Goal: Task Accomplishment & Management: Use online tool/utility

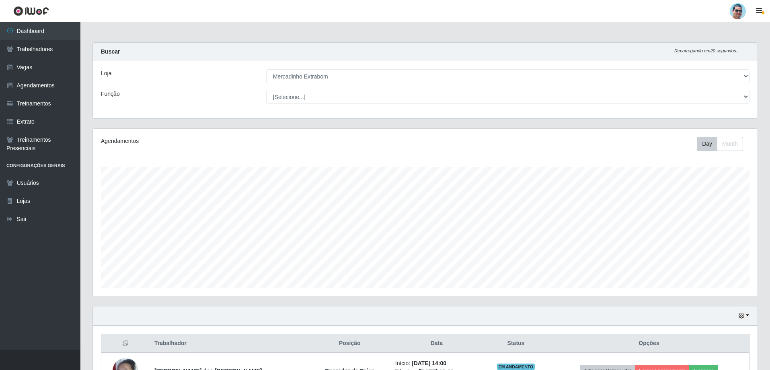
select select "175"
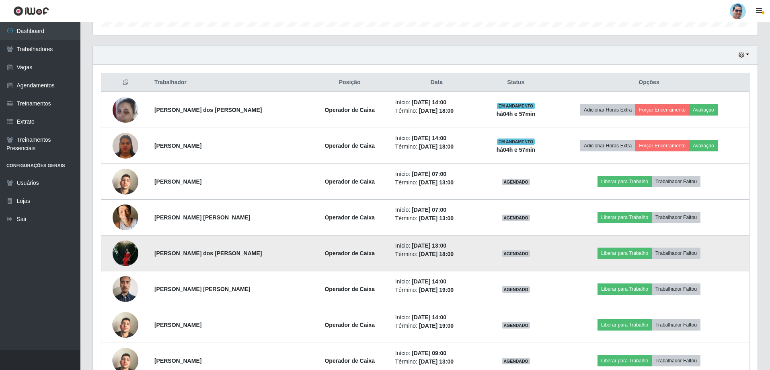
scroll to position [201, 0]
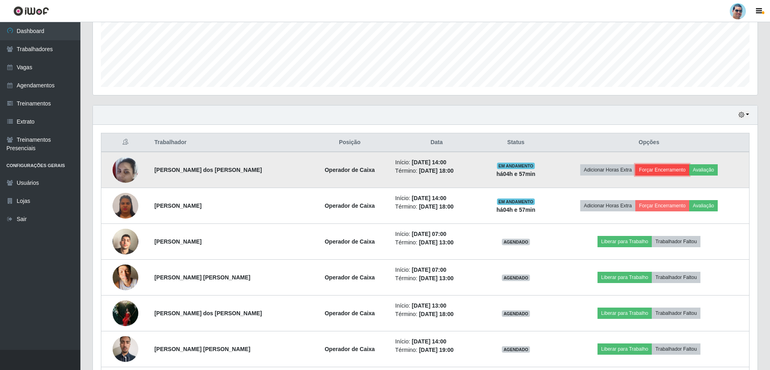
click at [650, 167] on button "Forçar Encerramento" at bounding box center [662, 169] width 54 height 11
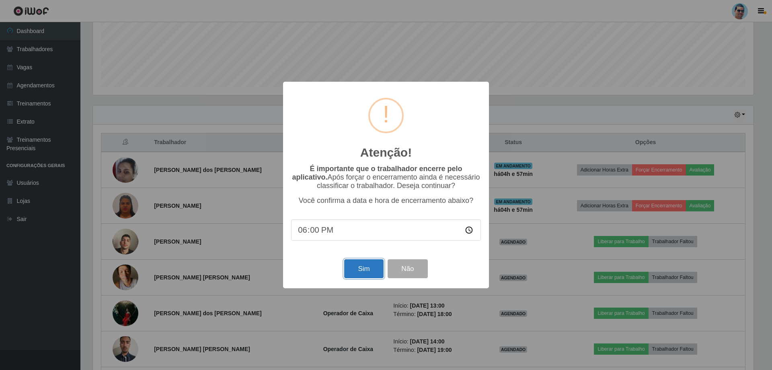
click at [372, 276] on button "Sim" at bounding box center [363, 268] width 39 height 19
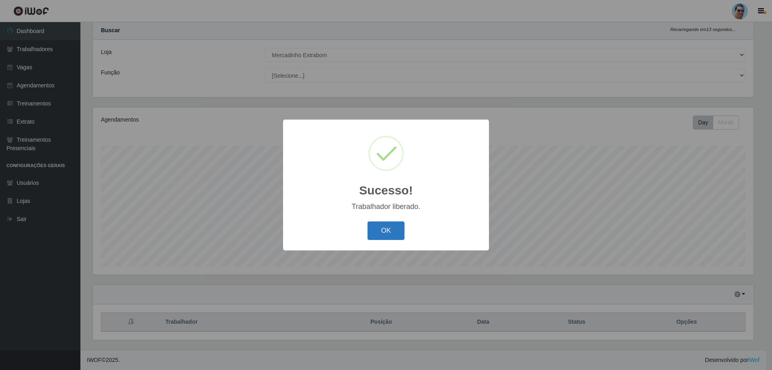
click at [390, 234] on button "OK" at bounding box center [386, 230] width 37 height 19
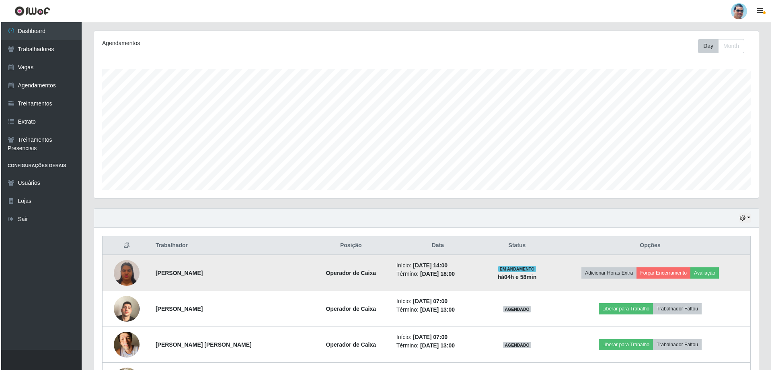
scroll to position [142, 0]
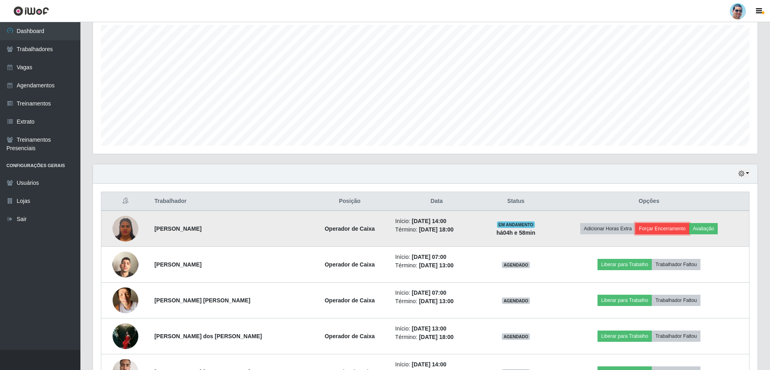
click at [638, 227] on button "Forçar Encerramento" at bounding box center [662, 228] width 54 height 11
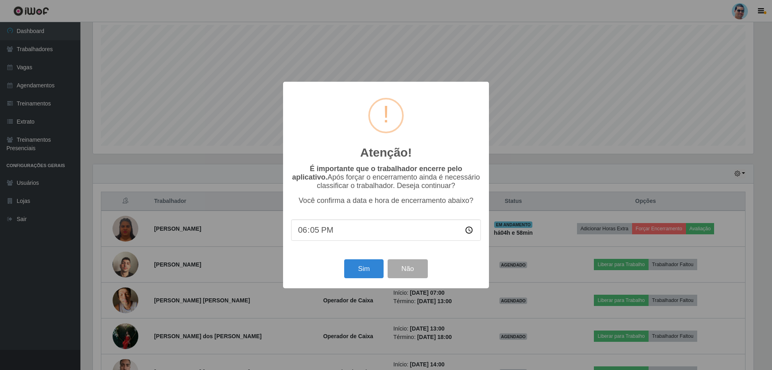
type input "18:57"
click at [368, 265] on button "Sim" at bounding box center [363, 268] width 39 height 19
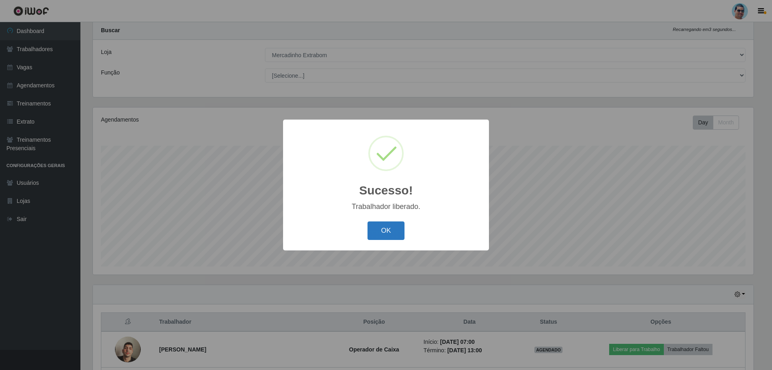
click at [392, 235] on button "OK" at bounding box center [386, 230] width 37 height 19
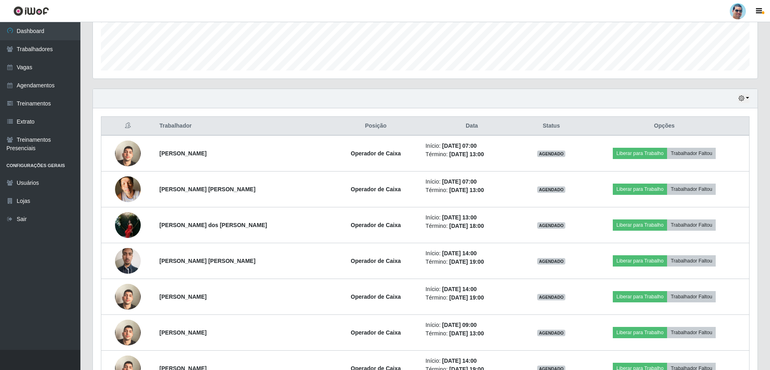
scroll to position [222, 0]
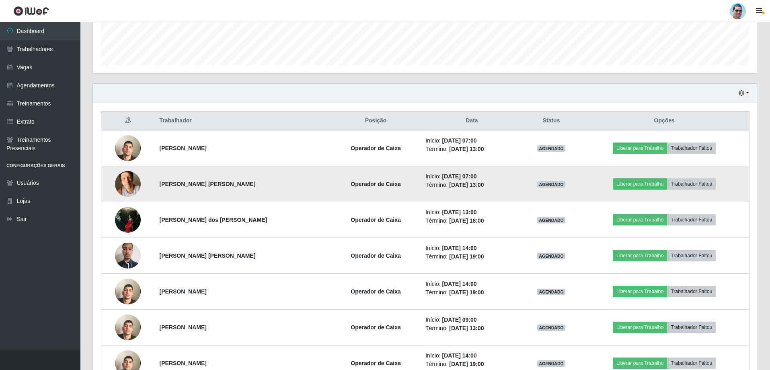
click at [124, 175] on img at bounding box center [128, 183] width 26 height 34
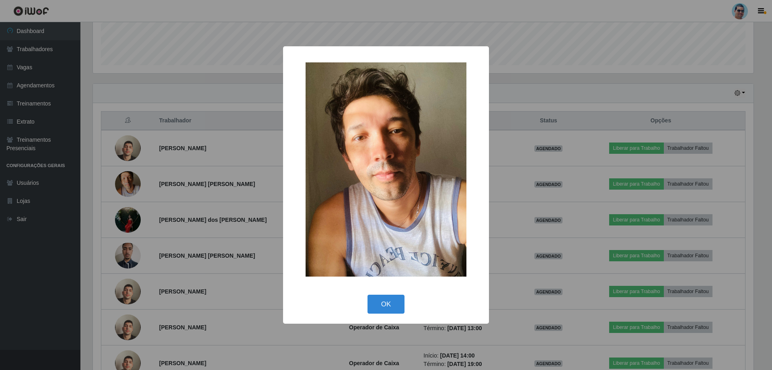
click at [137, 255] on div "× OK Cancel" at bounding box center [386, 185] width 772 height 370
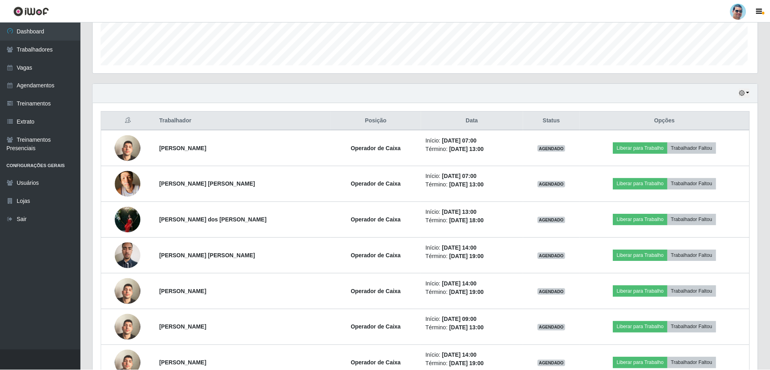
scroll to position [167, 665]
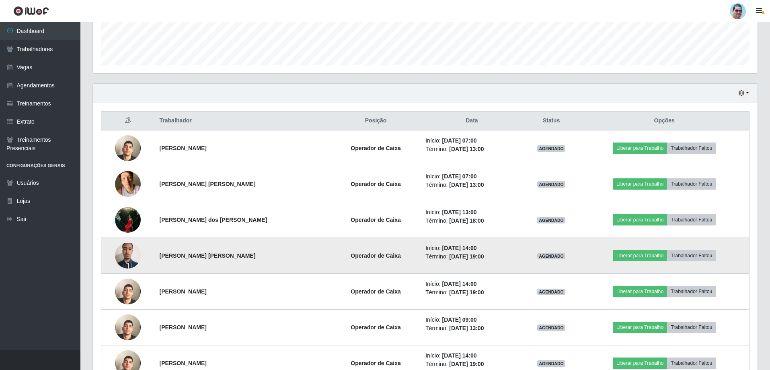
click at [138, 255] on img at bounding box center [128, 255] width 26 height 34
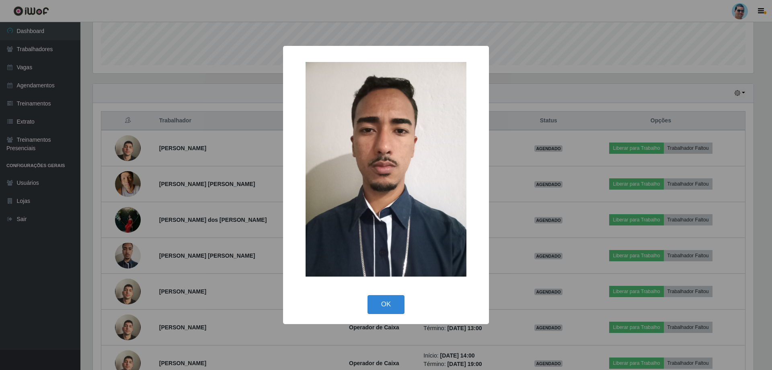
click at [188, 240] on div "× OK Cancel" at bounding box center [386, 185] width 772 height 370
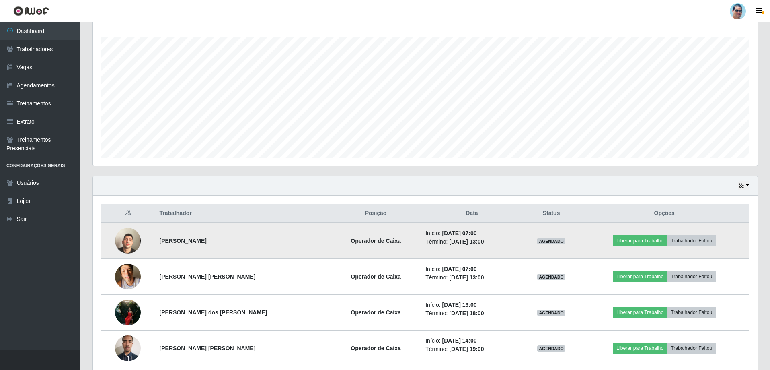
scroll to position [129, 0]
